Goal: Task Accomplishment & Management: Manage account settings

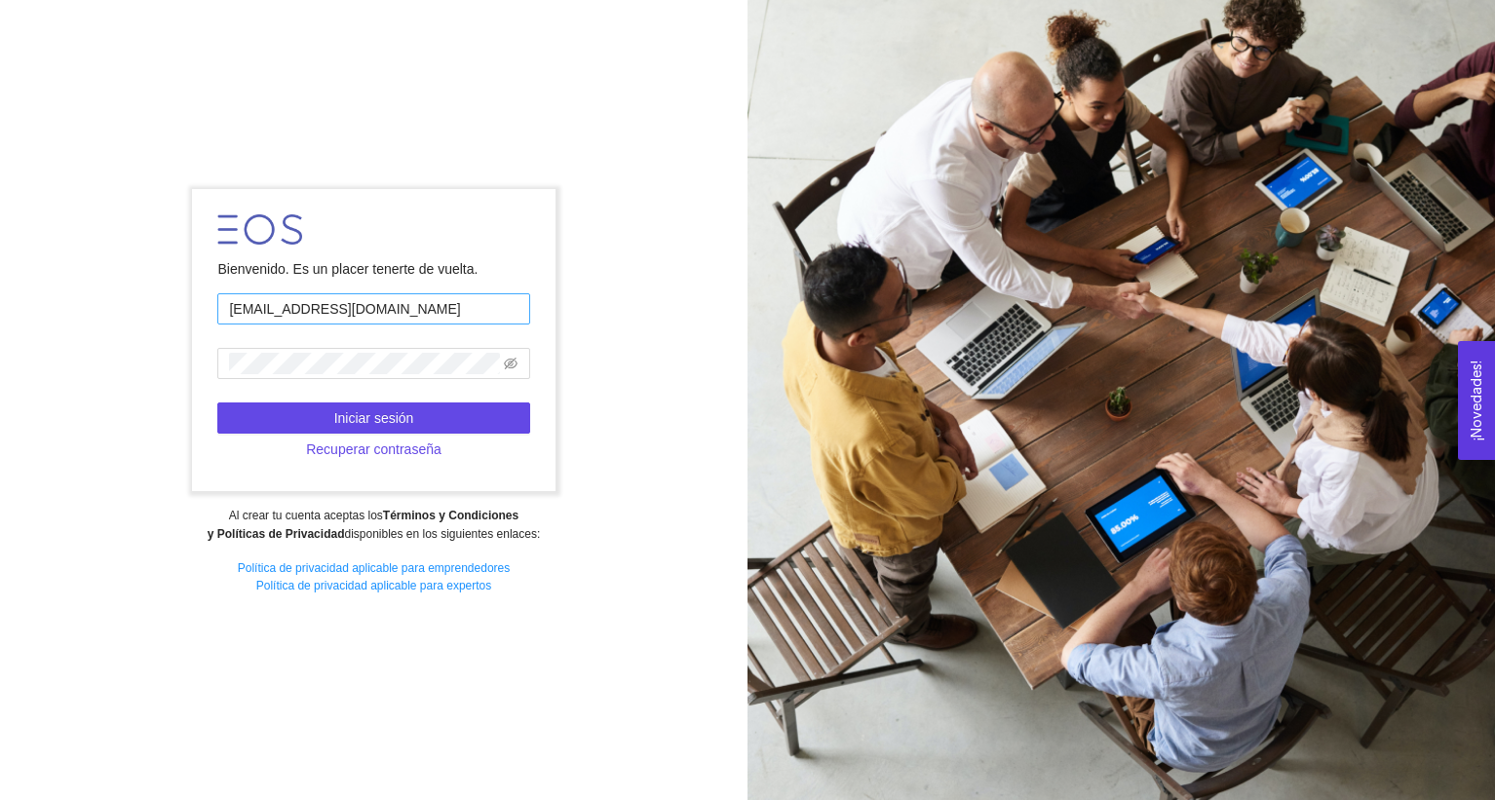
click at [450, 321] on input "[EMAIL_ADDRESS][DOMAIN_NAME]" at bounding box center [373, 308] width 312 height 31
type input "[PERSON_NAME][EMAIL_ADDRESS][PERSON_NAME][DOMAIN_NAME]"
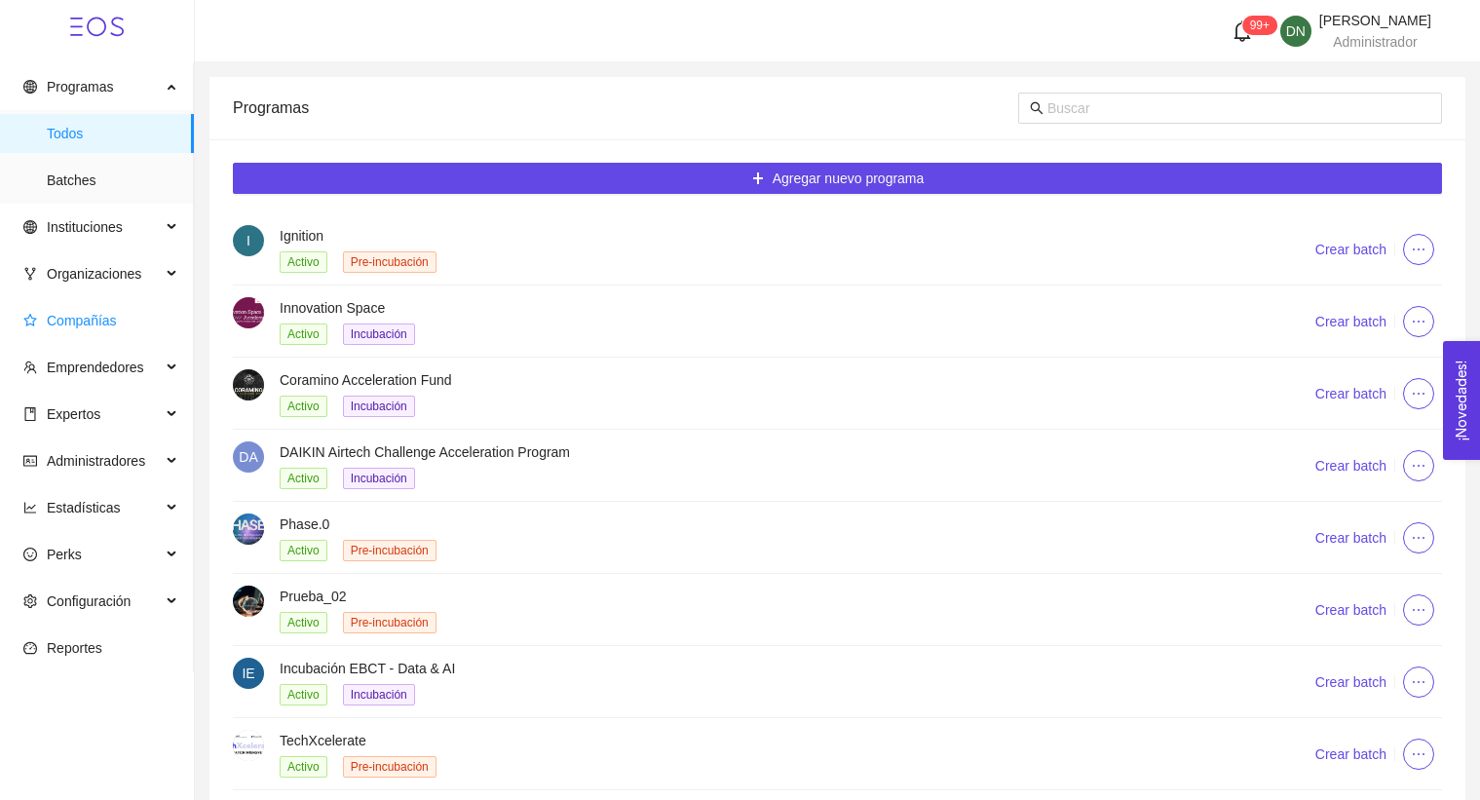
click at [102, 307] on span "Compañías" at bounding box center [100, 320] width 155 height 39
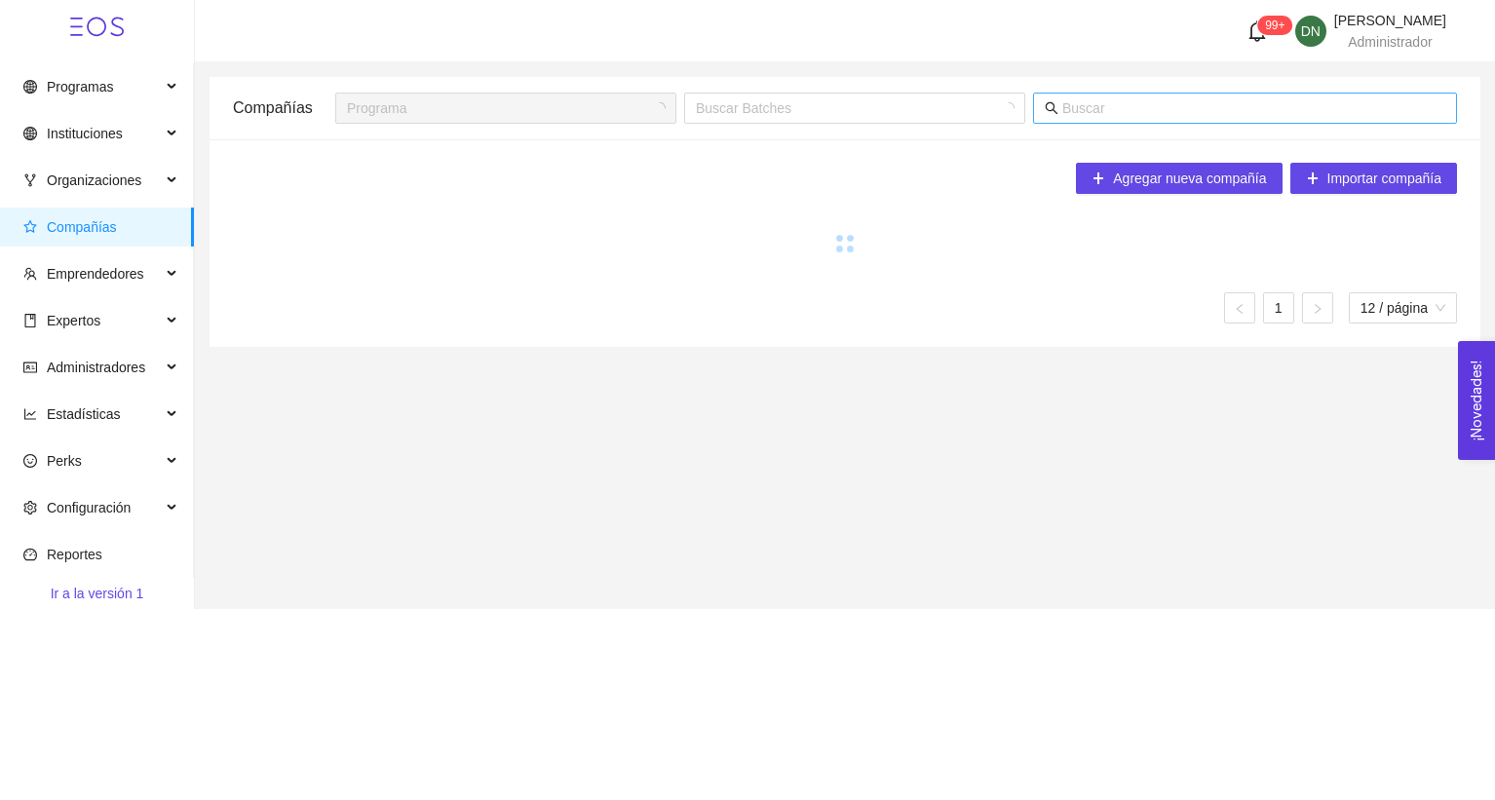
click at [1188, 114] on input "text" at bounding box center [1253, 107] width 383 height 21
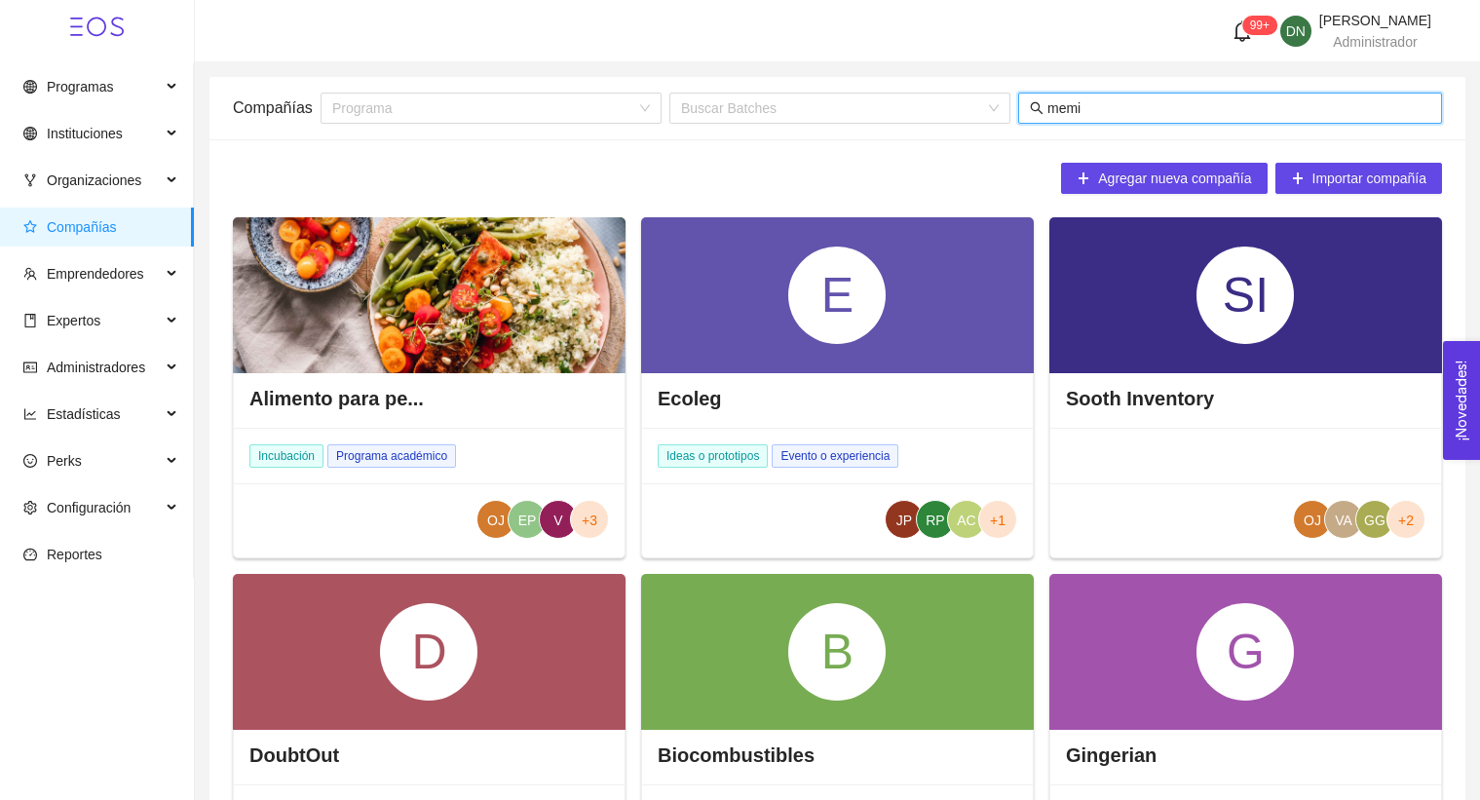
type input "memim"
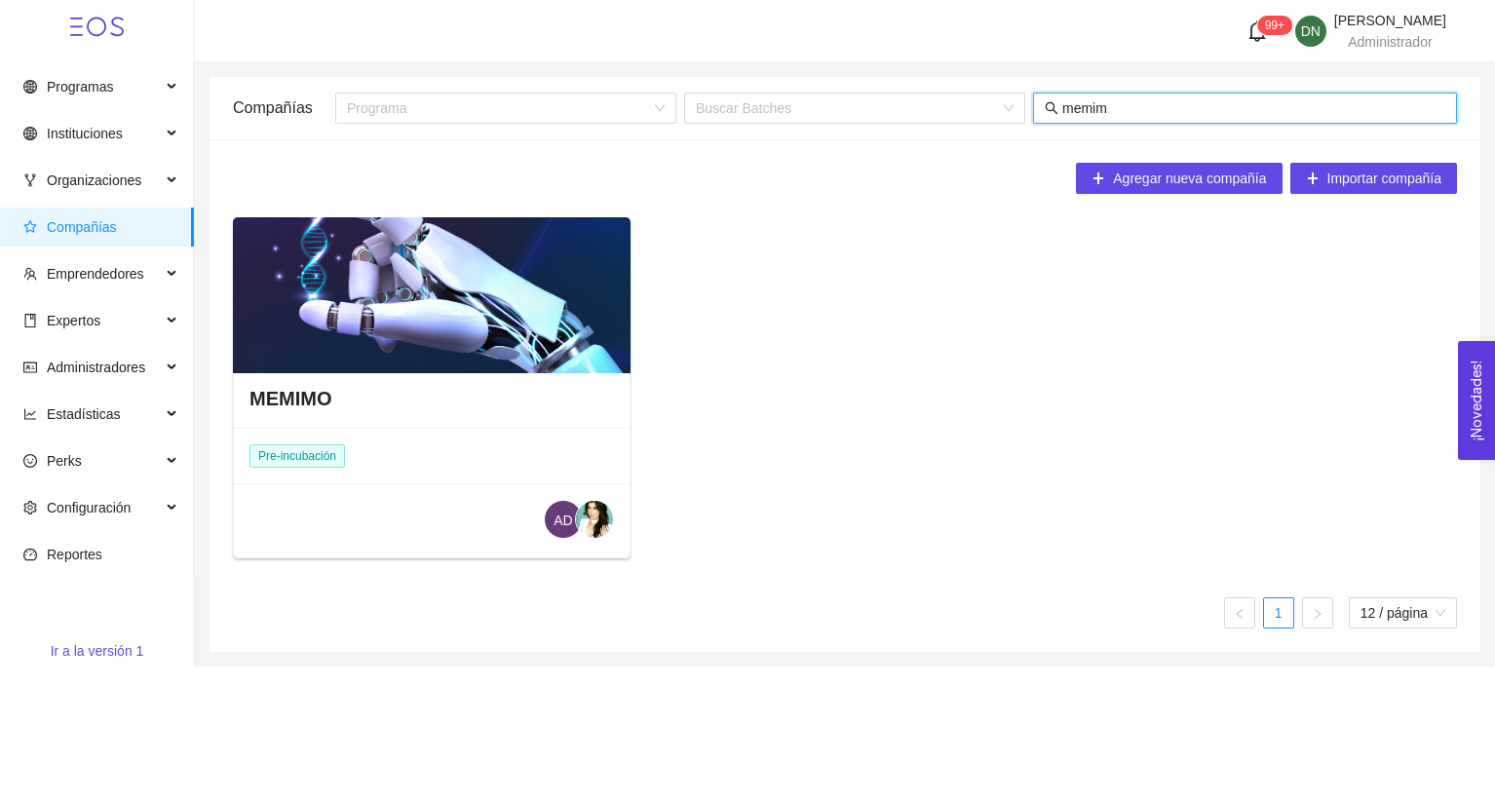
click at [422, 315] on div at bounding box center [432, 295] width 398 height 156
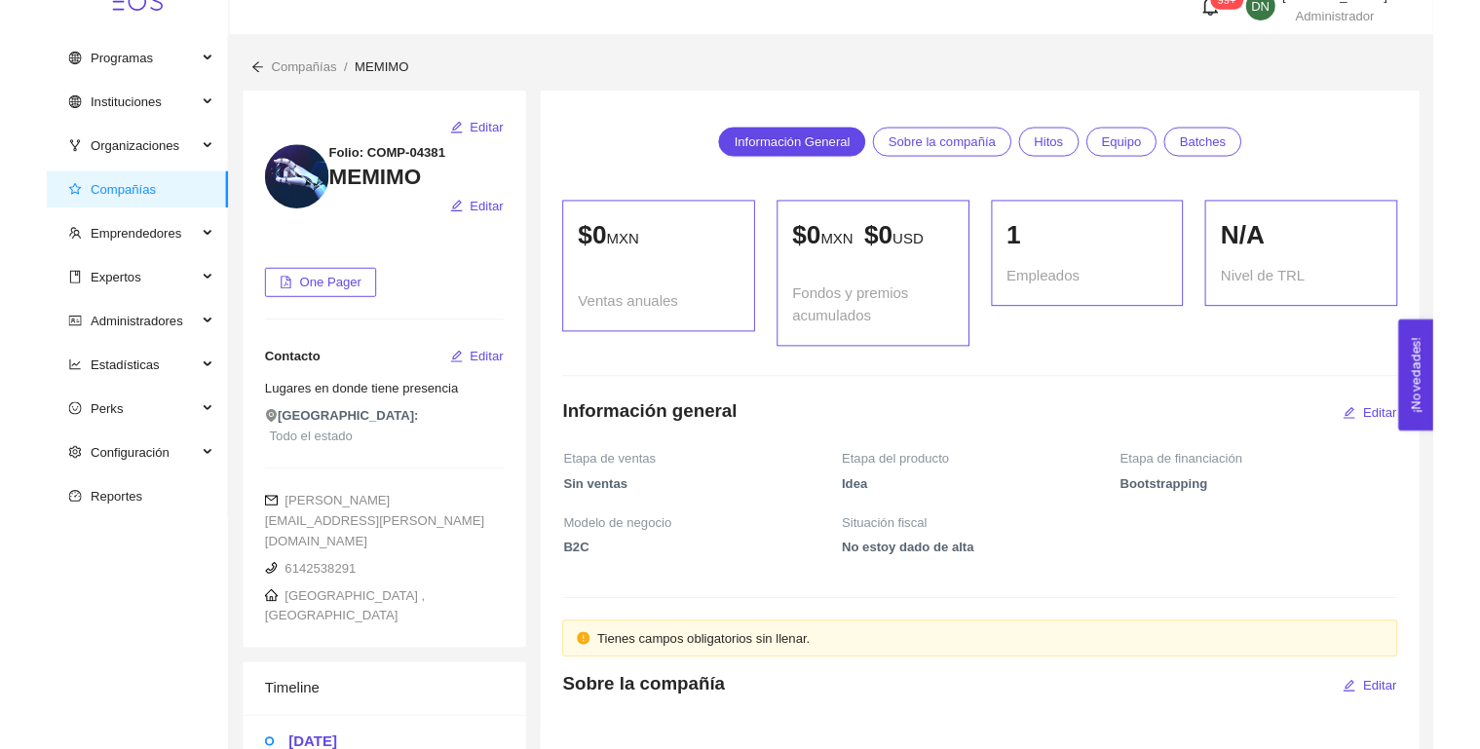
scroll to position [1115, 0]
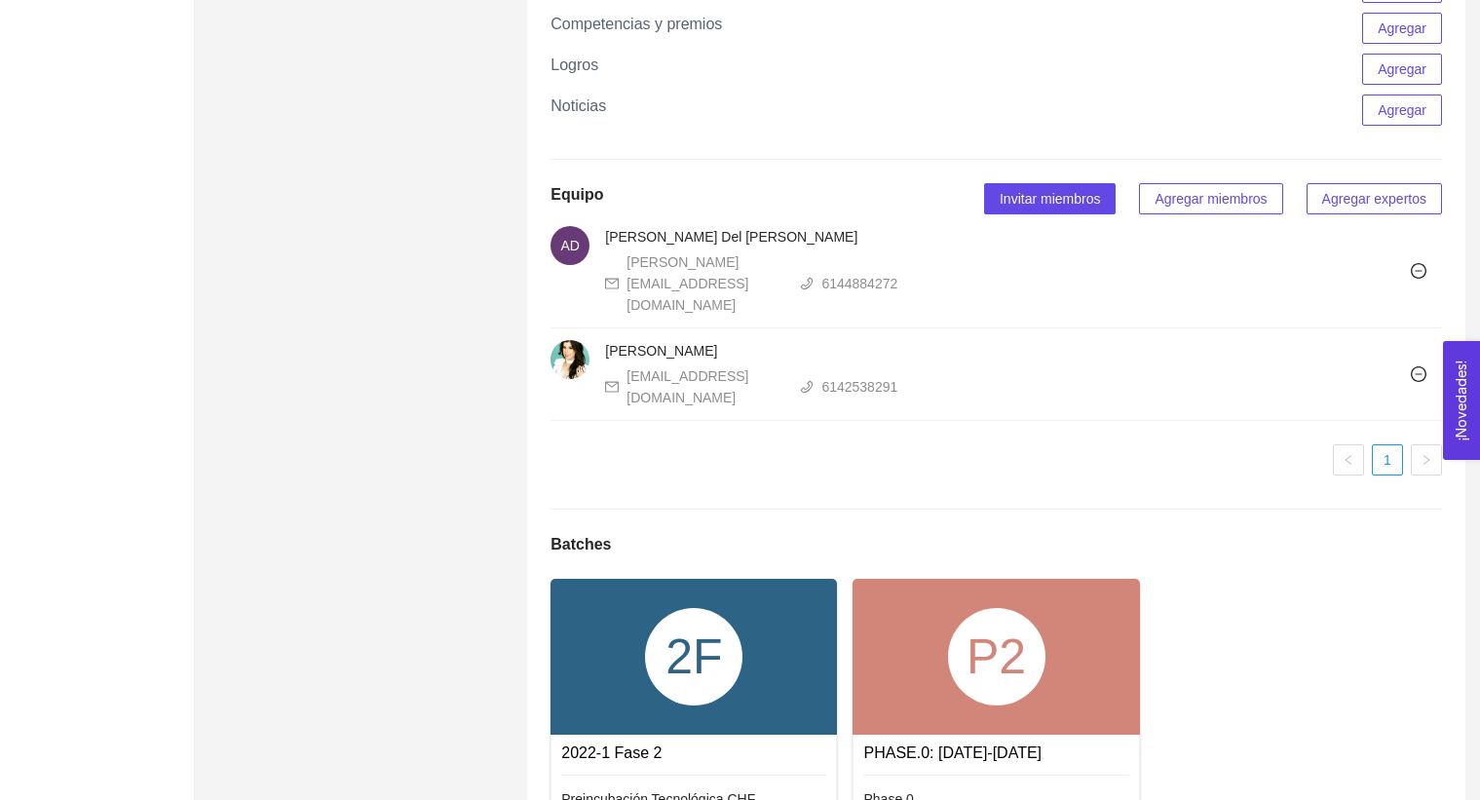
click at [1189, 207] on span "Agregar miembros" at bounding box center [1211, 198] width 112 height 21
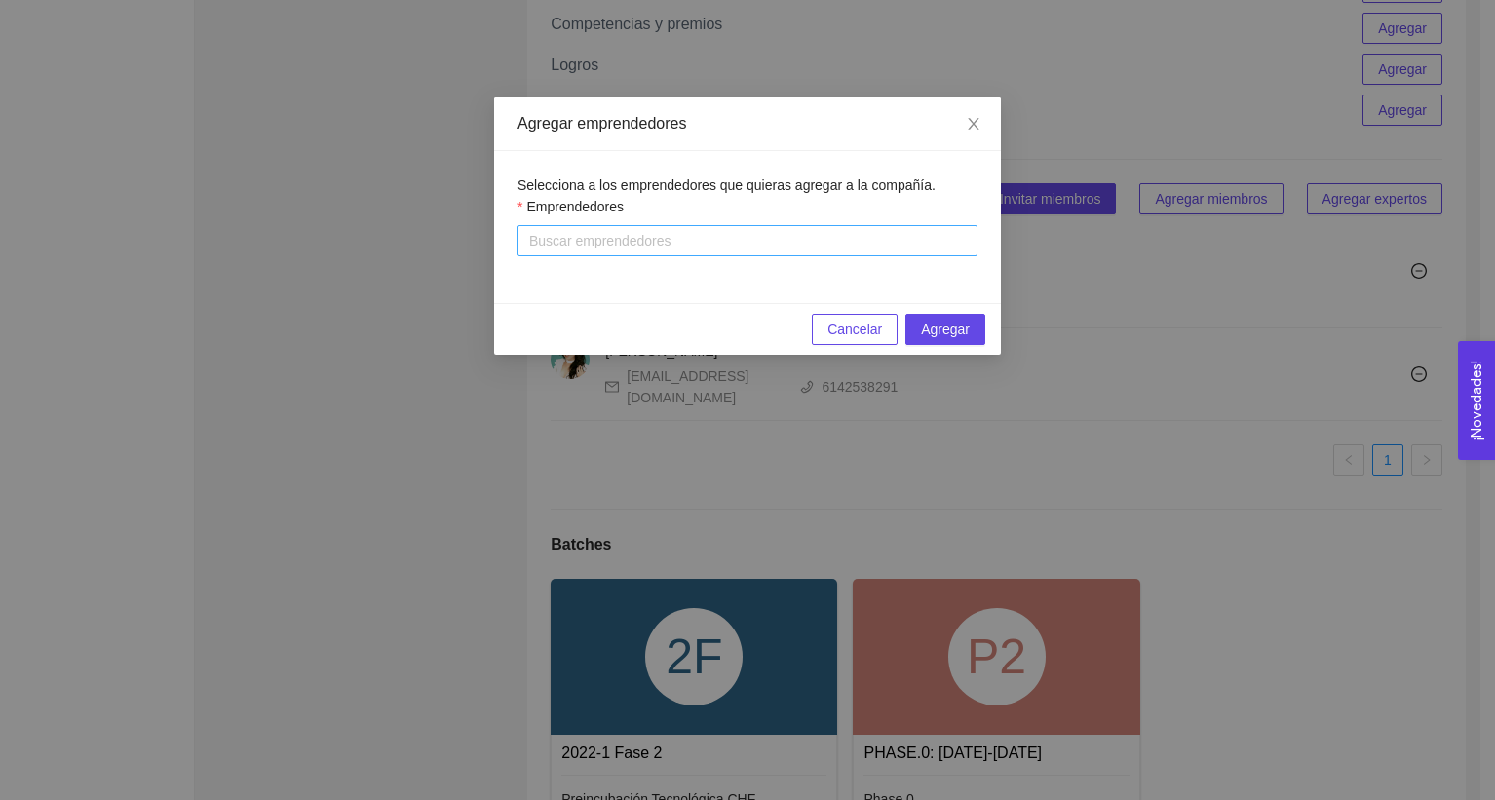
click at [698, 242] on div at bounding box center [747, 240] width 450 height 23
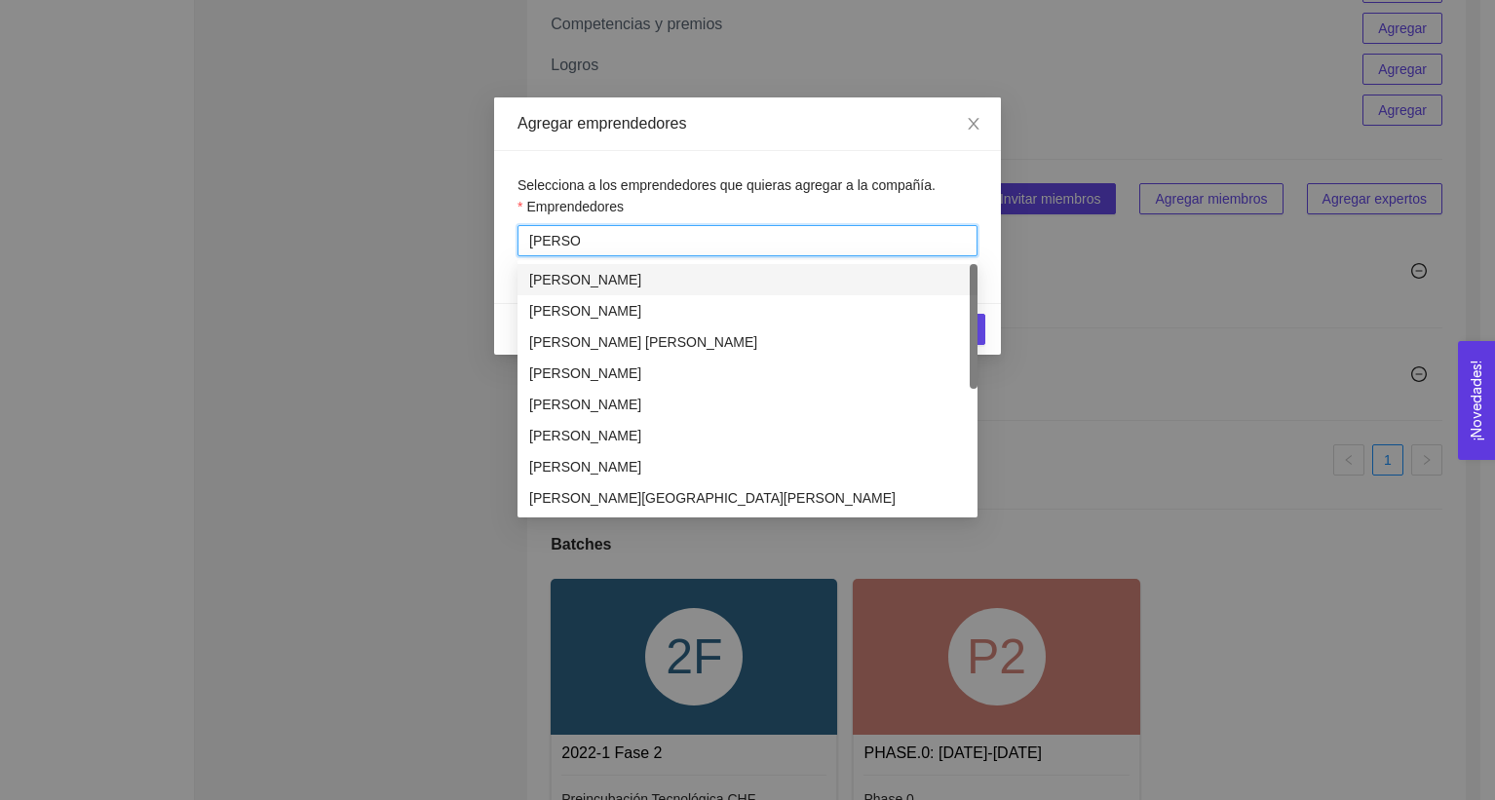
type input "[PERSON_NAME]"
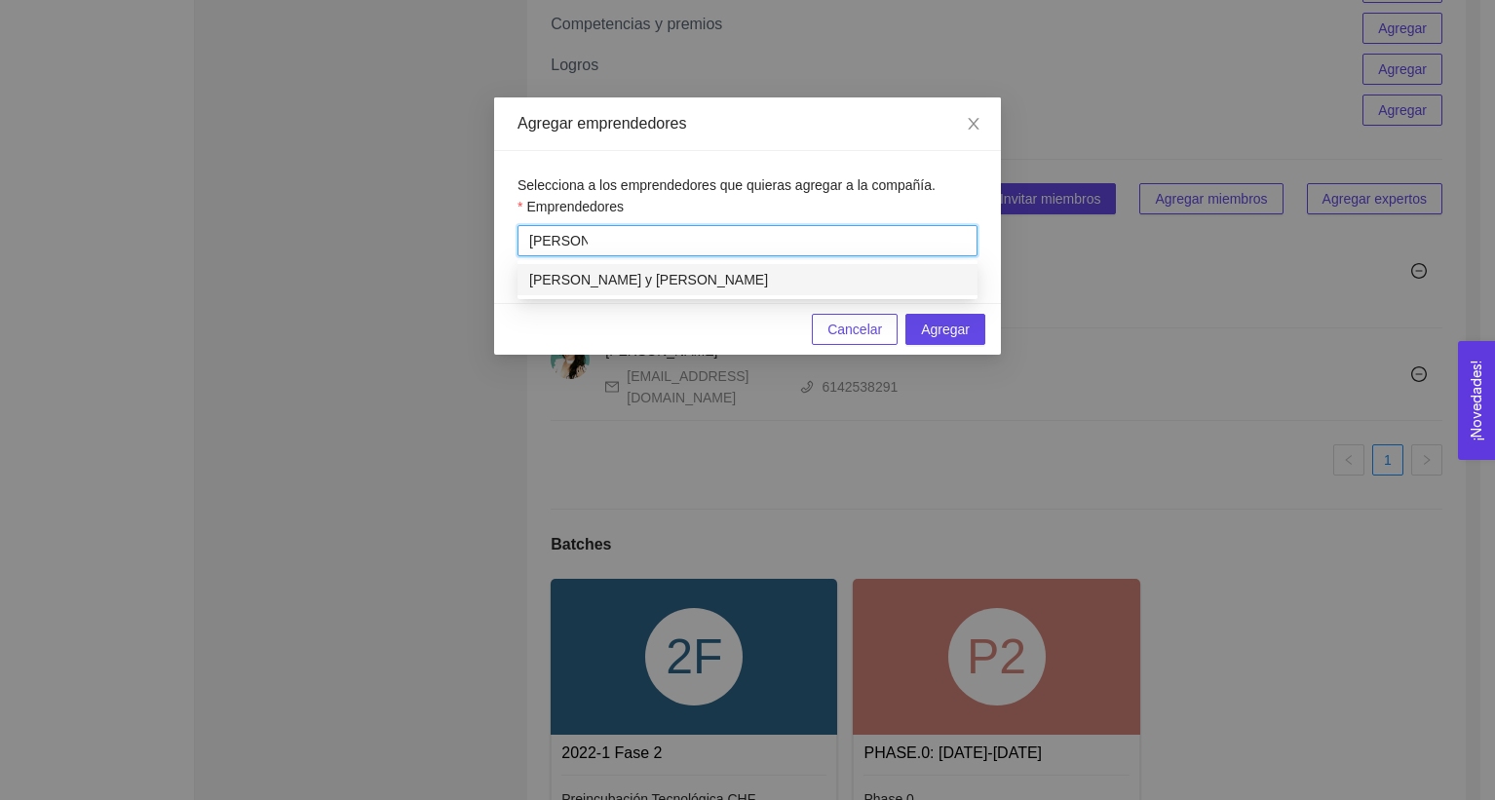
click at [634, 286] on div "[PERSON_NAME] y [PERSON_NAME]" at bounding box center [747, 279] width 437 height 21
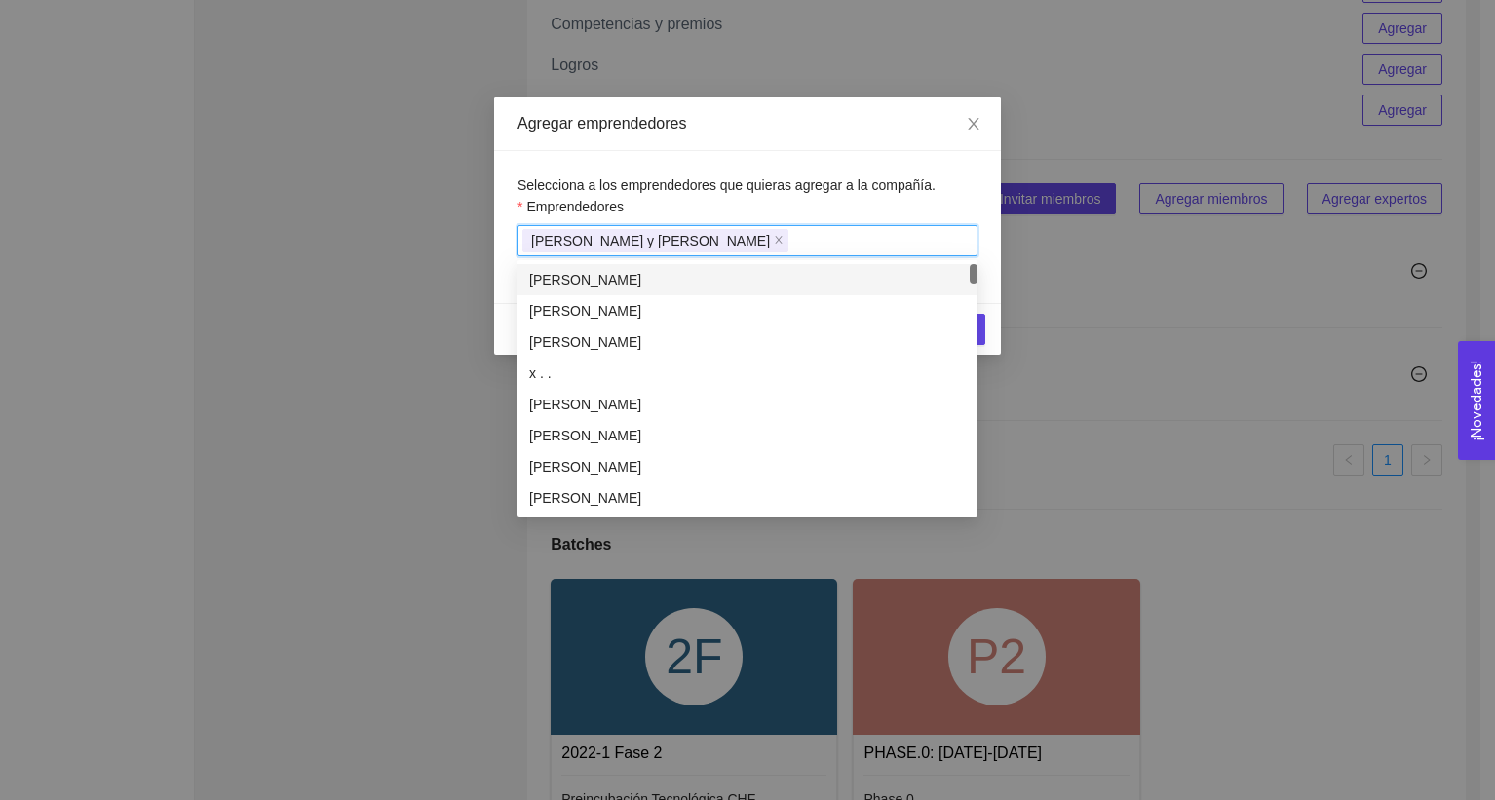
click at [804, 200] on div "Emprendedores" at bounding box center [747, 210] width 460 height 29
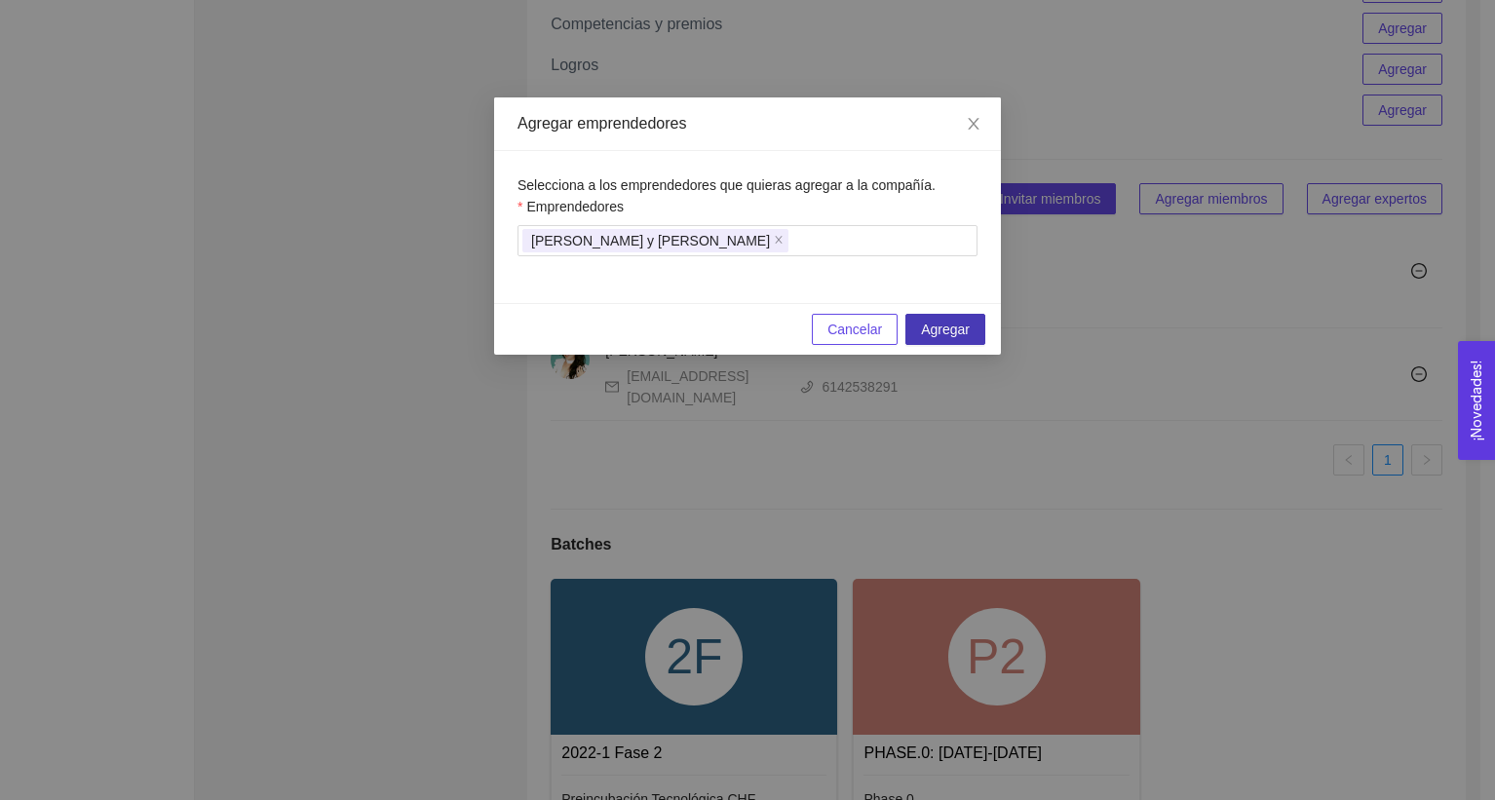
click at [952, 324] on span "Agregar" at bounding box center [945, 329] width 49 height 21
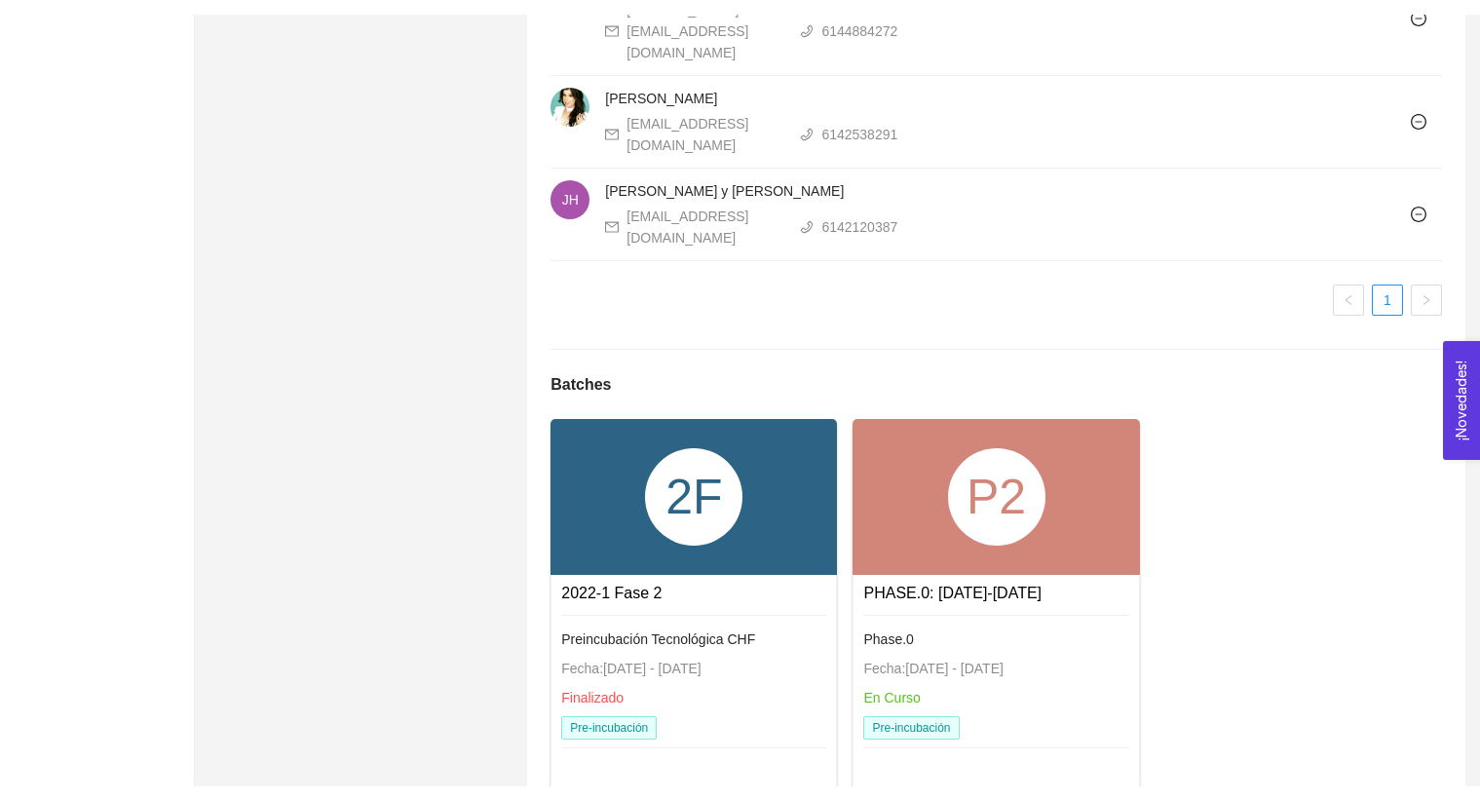
scroll to position [1353, 0]
